Goal: Check status: Check status

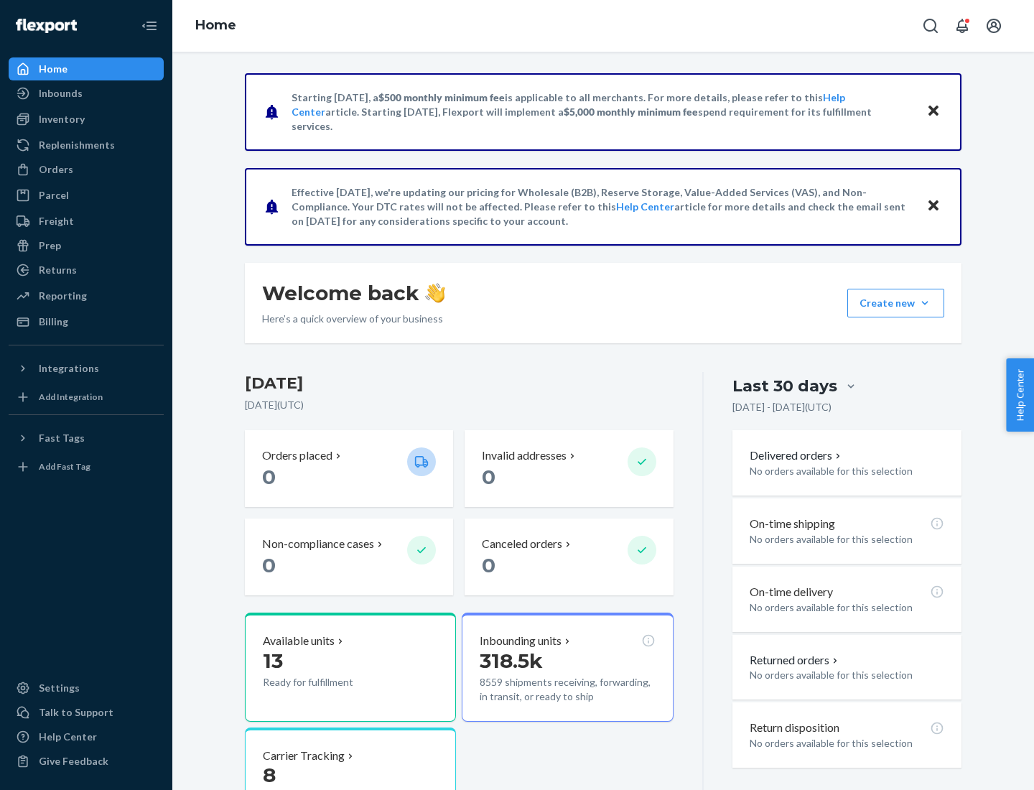
click at [925, 303] on button "Create new Create new inbound Create new order Create new product" at bounding box center [896, 303] width 97 height 29
click at [49, 246] on div "Prep" at bounding box center [50, 245] width 22 height 14
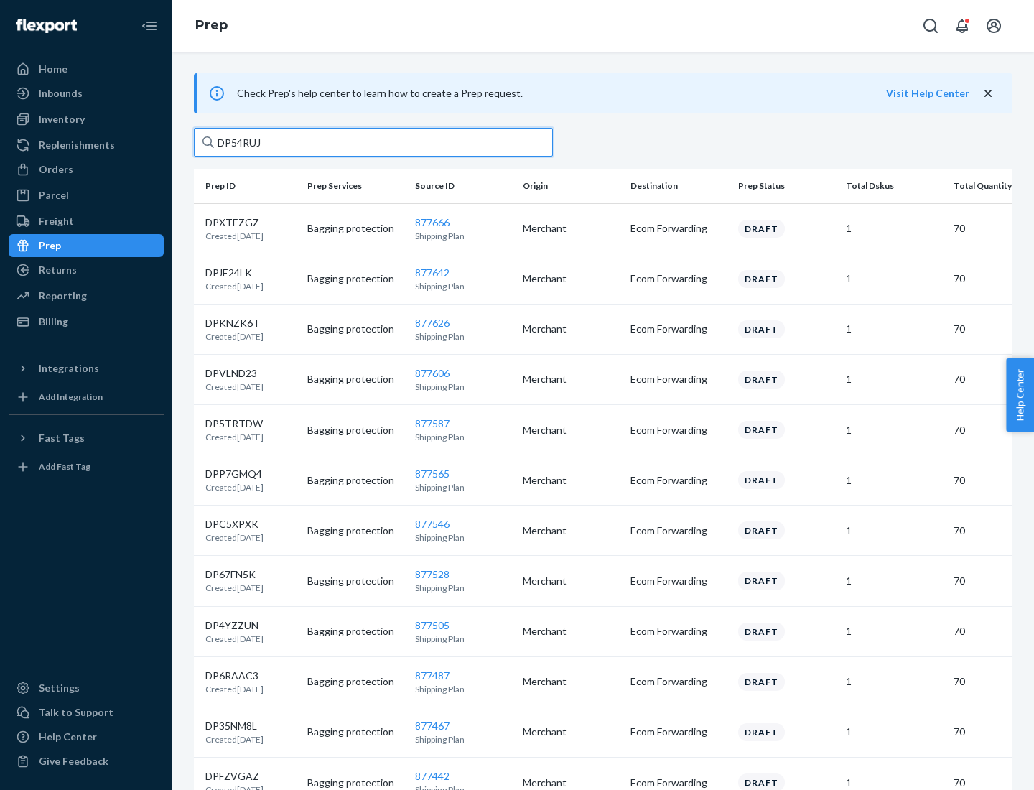
type input "DP54RUJL"
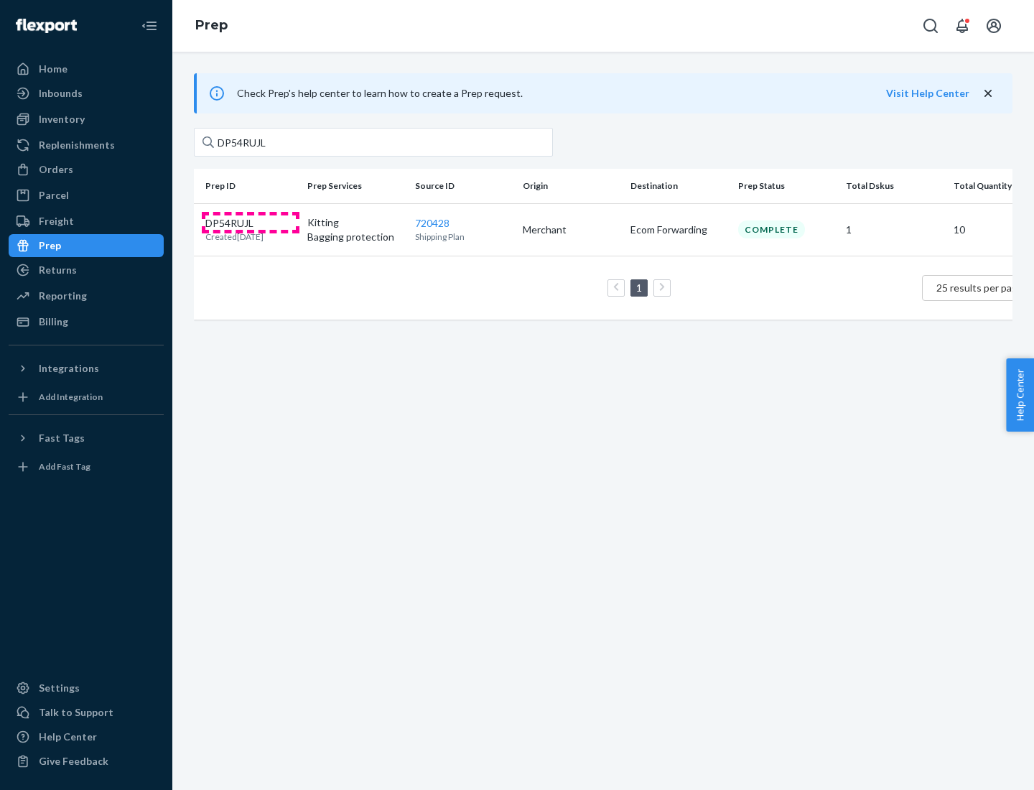
click at [251, 222] on p "DP54RUJL" at bounding box center [234, 223] width 58 height 14
